Goal: Information Seeking & Learning: Learn about a topic

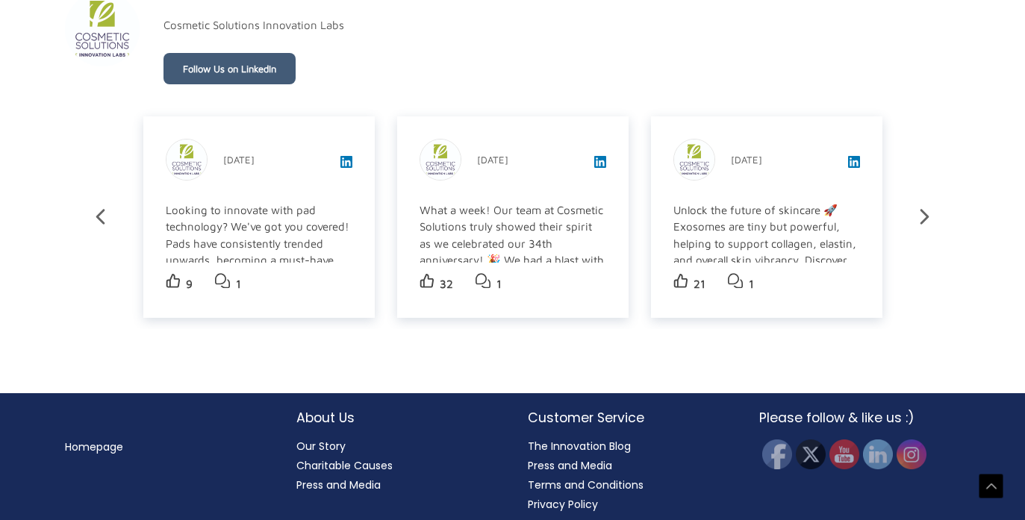
scroll to position [2569, 0]
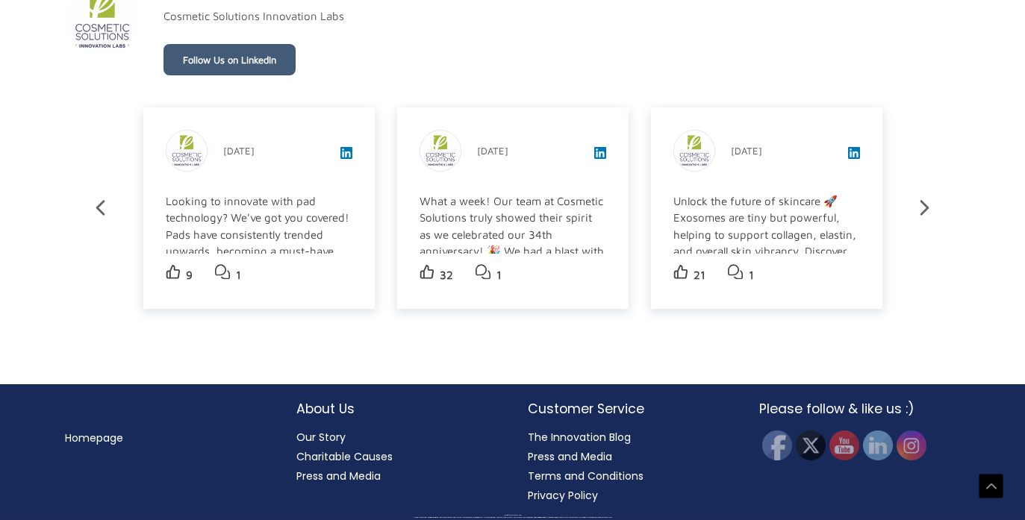
click at [311, 413] on h2 "About Us" at bounding box center [397, 408] width 202 height 19
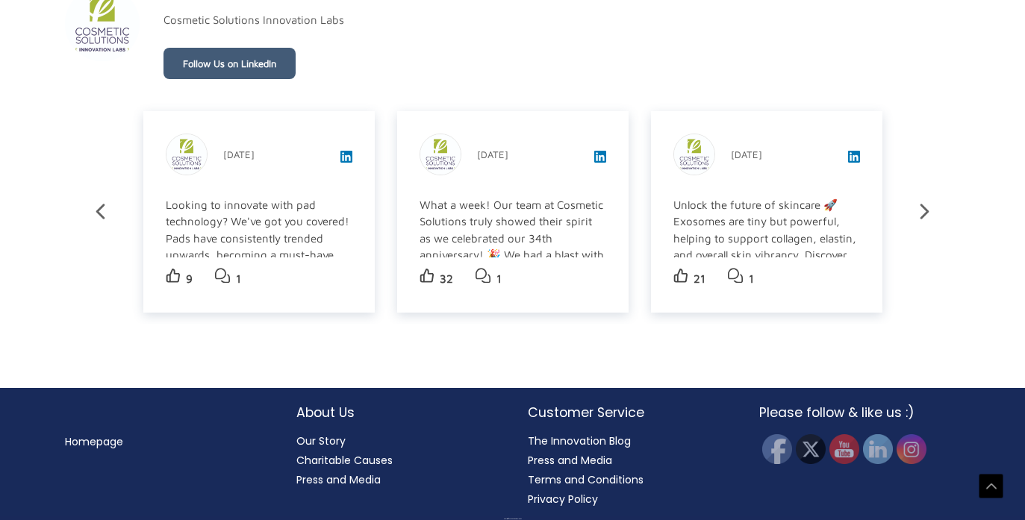
scroll to position [2589, 0]
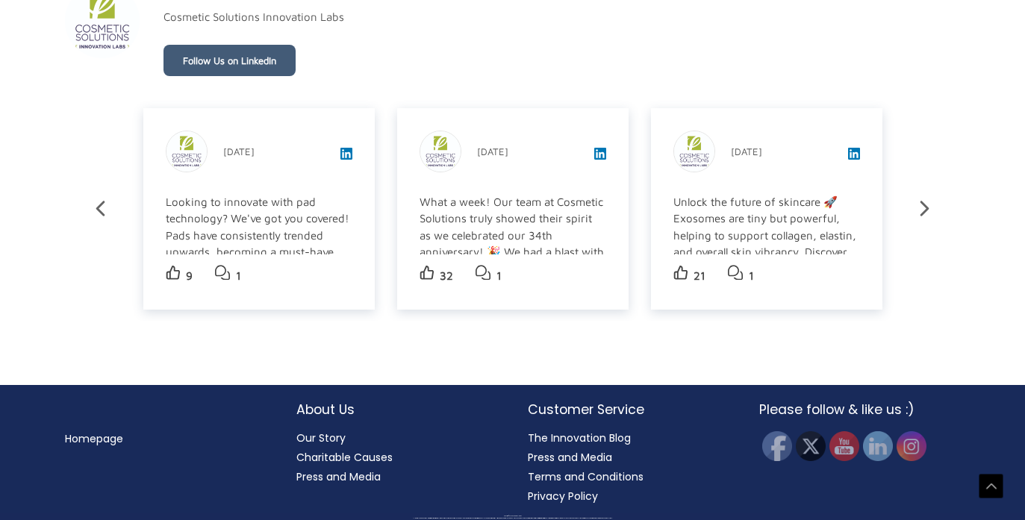
click at [311, 440] on link "Our Story" at bounding box center [320, 438] width 49 height 15
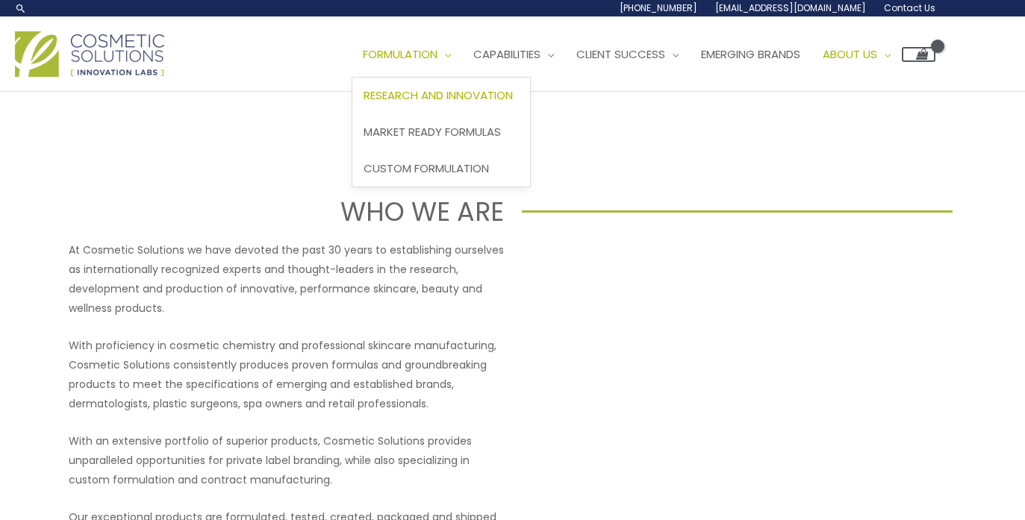
click at [446, 90] on span "Research and Innovation" at bounding box center [438, 95] width 149 height 16
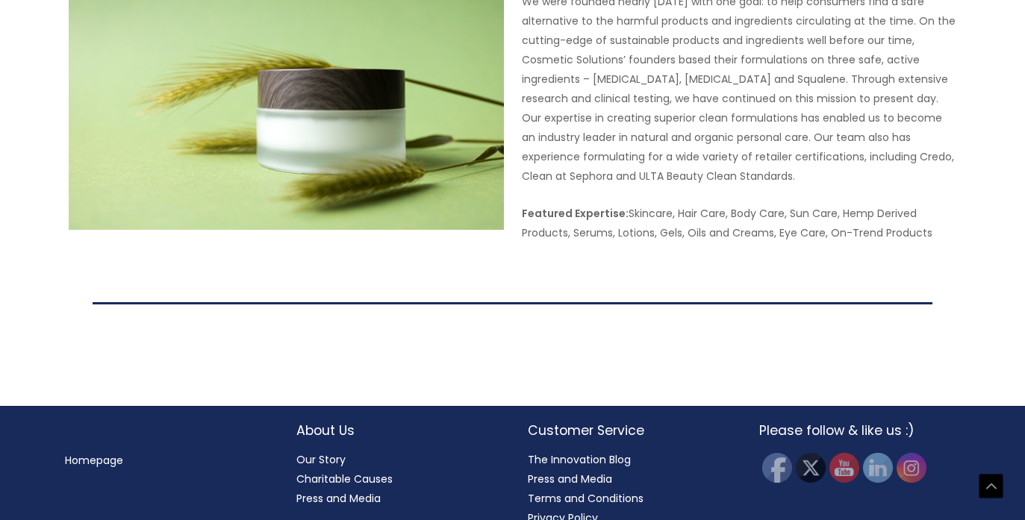
scroll to position [3010, 0]
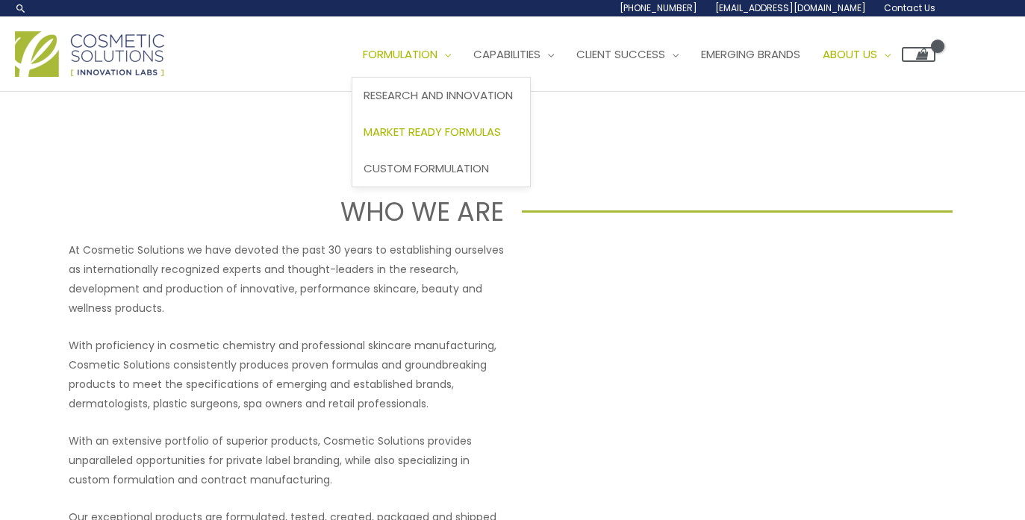
click at [464, 120] on link "Market Ready Formulas" at bounding box center [441, 132] width 178 height 37
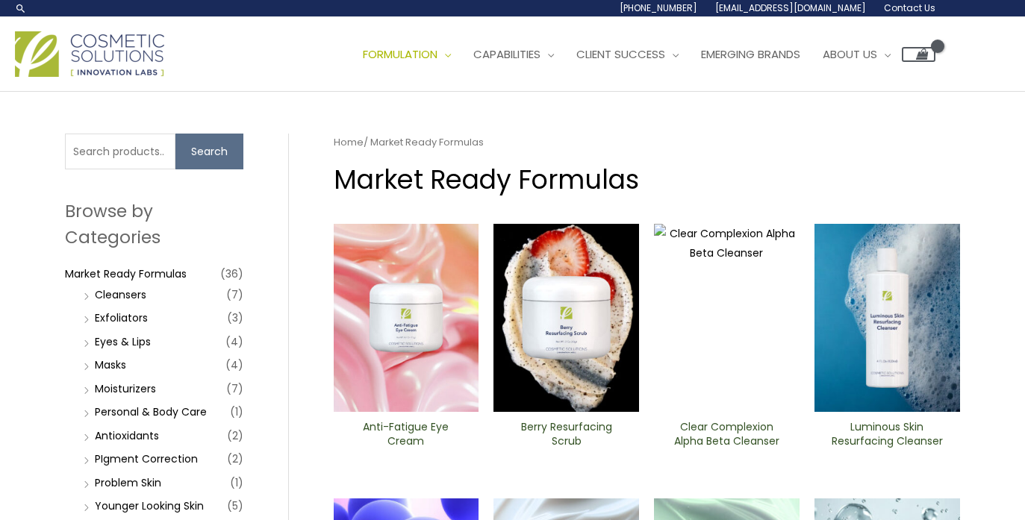
click at [435, 268] on img at bounding box center [407, 318] width 146 height 188
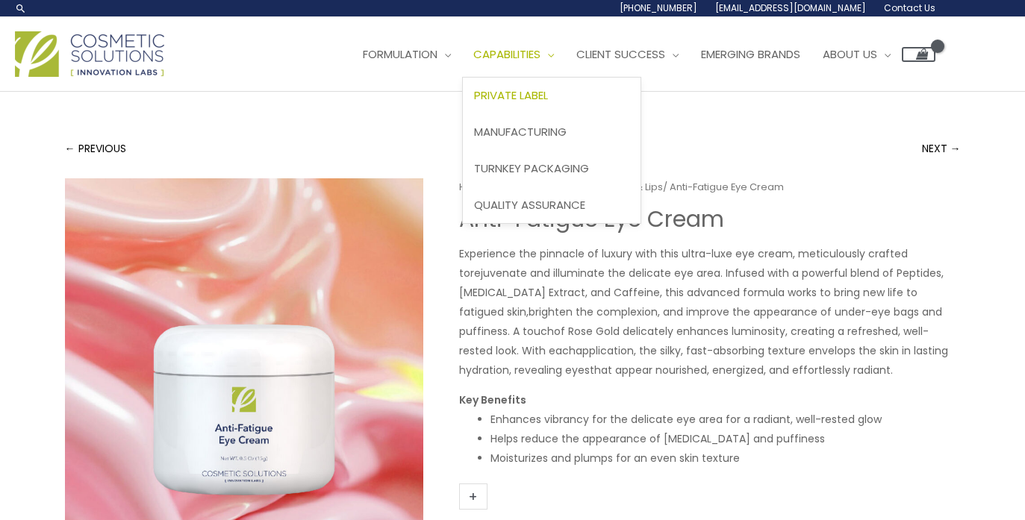
click at [534, 89] on span "Private Label" at bounding box center [511, 95] width 74 height 16
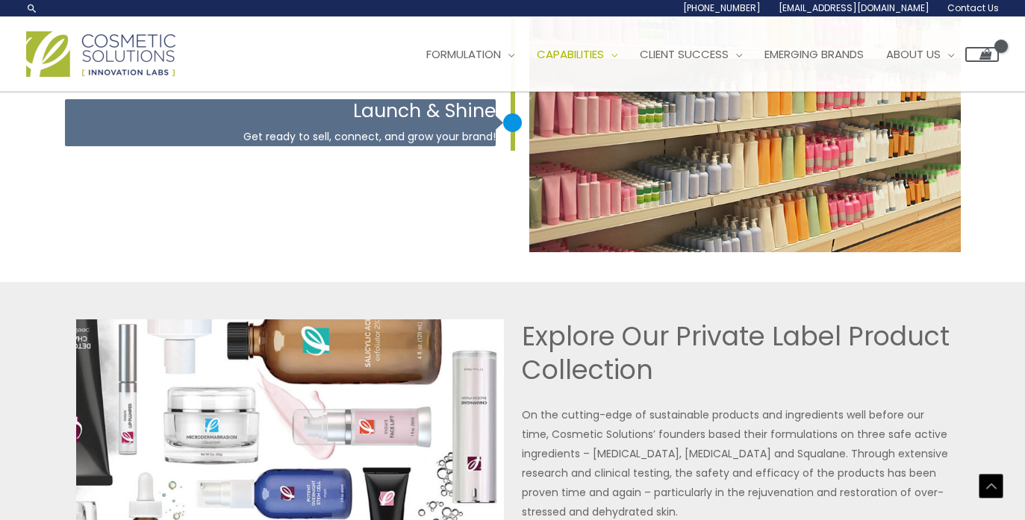
scroll to position [2808, 0]
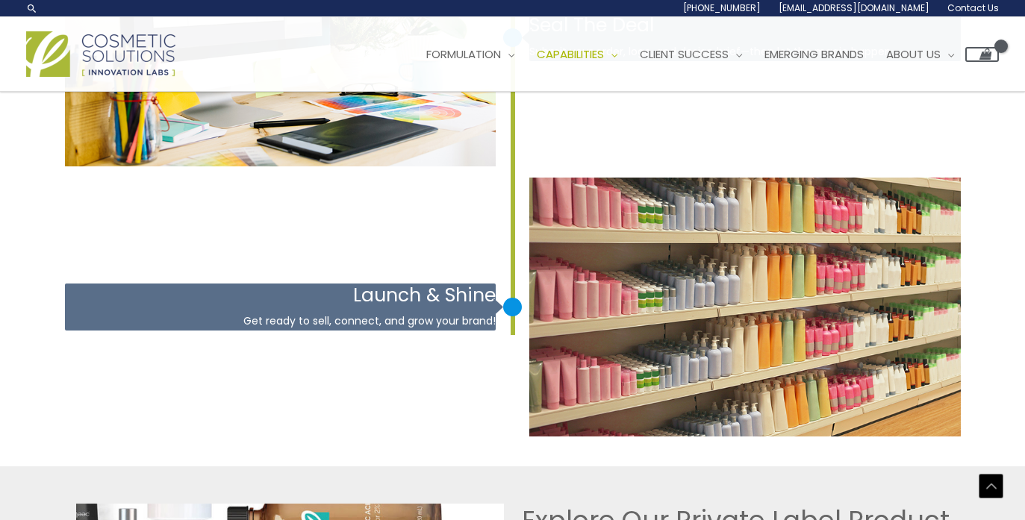
click at [472, 423] on article "[DATE] Launch & Shine Get ready to sell, connect, and grow your brand!" at bounding box center [513, 307] width 896 height 259
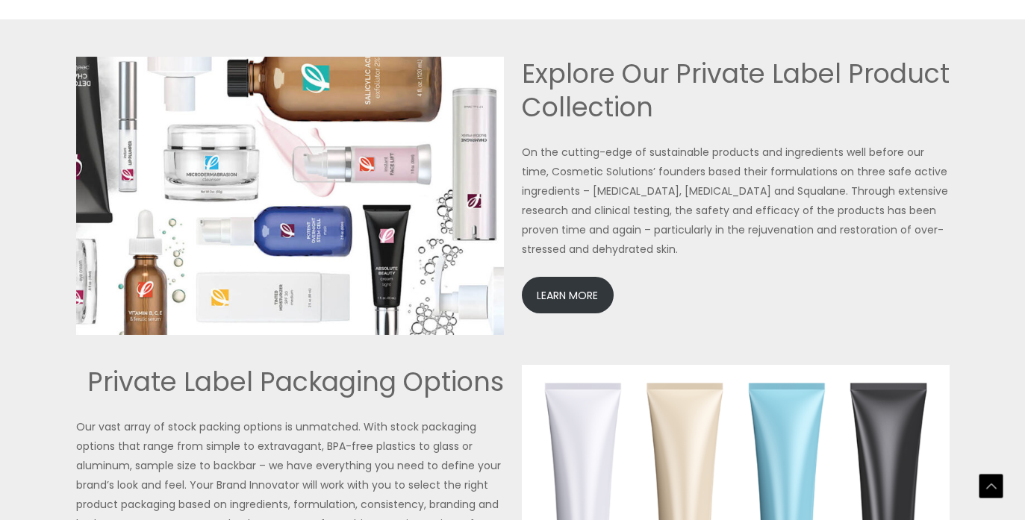
scroll to position [3273, 0]
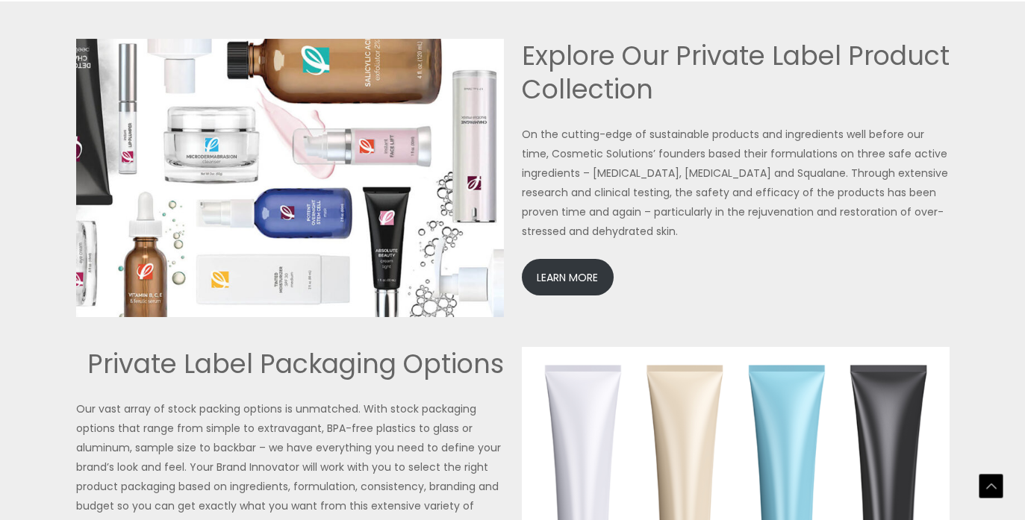
click at [515, 314] on div "Explore Our Private Label Product Collection On the cutting-edge of sustainable…" at bounding box center [512, 178] width 881 height 278
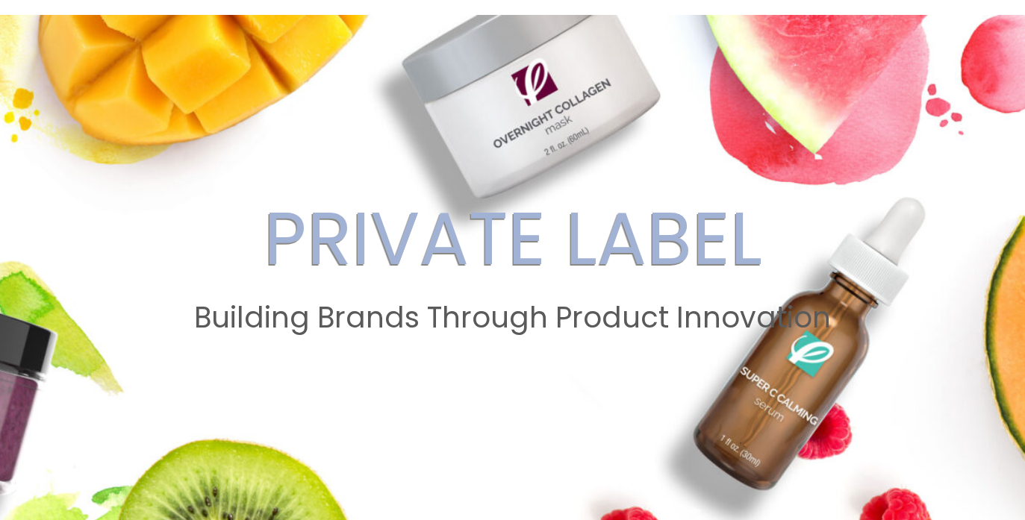
scroll to position [136, 0]
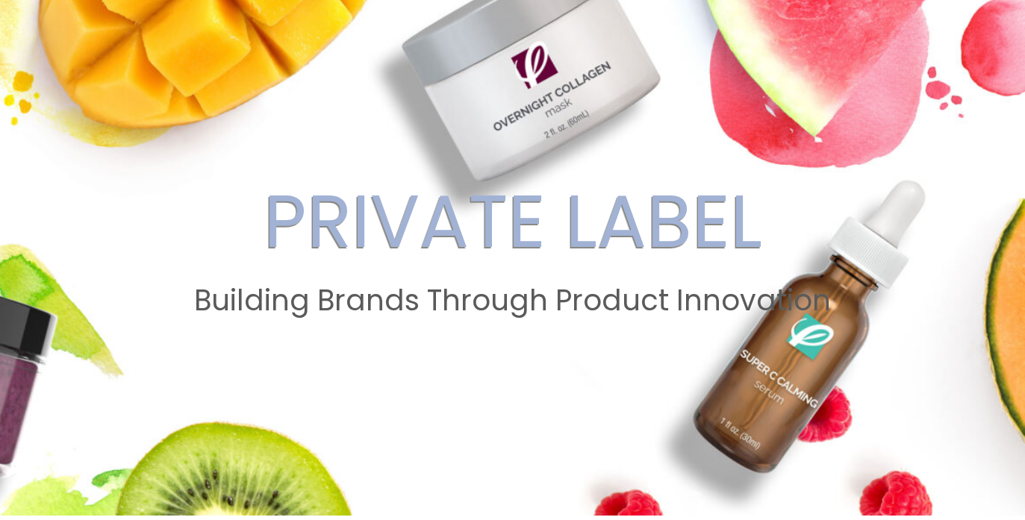
click at [490, 357] on span at bounding box center [512, 257] width 1025 height 518
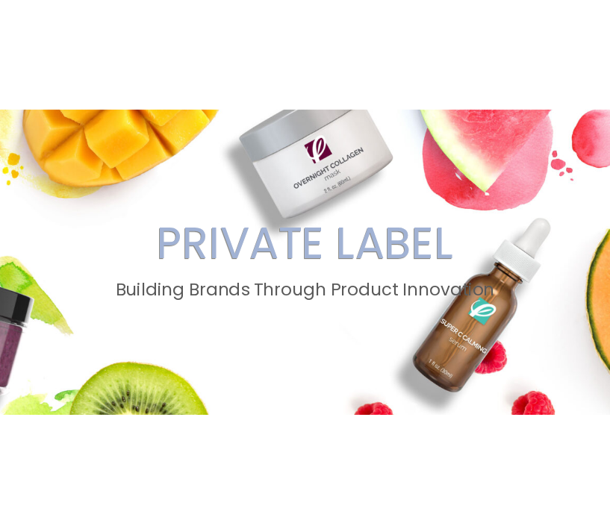
scroll to position [167, 0]
